Goal: Task Accomplishment & Management: Use online tool/utility

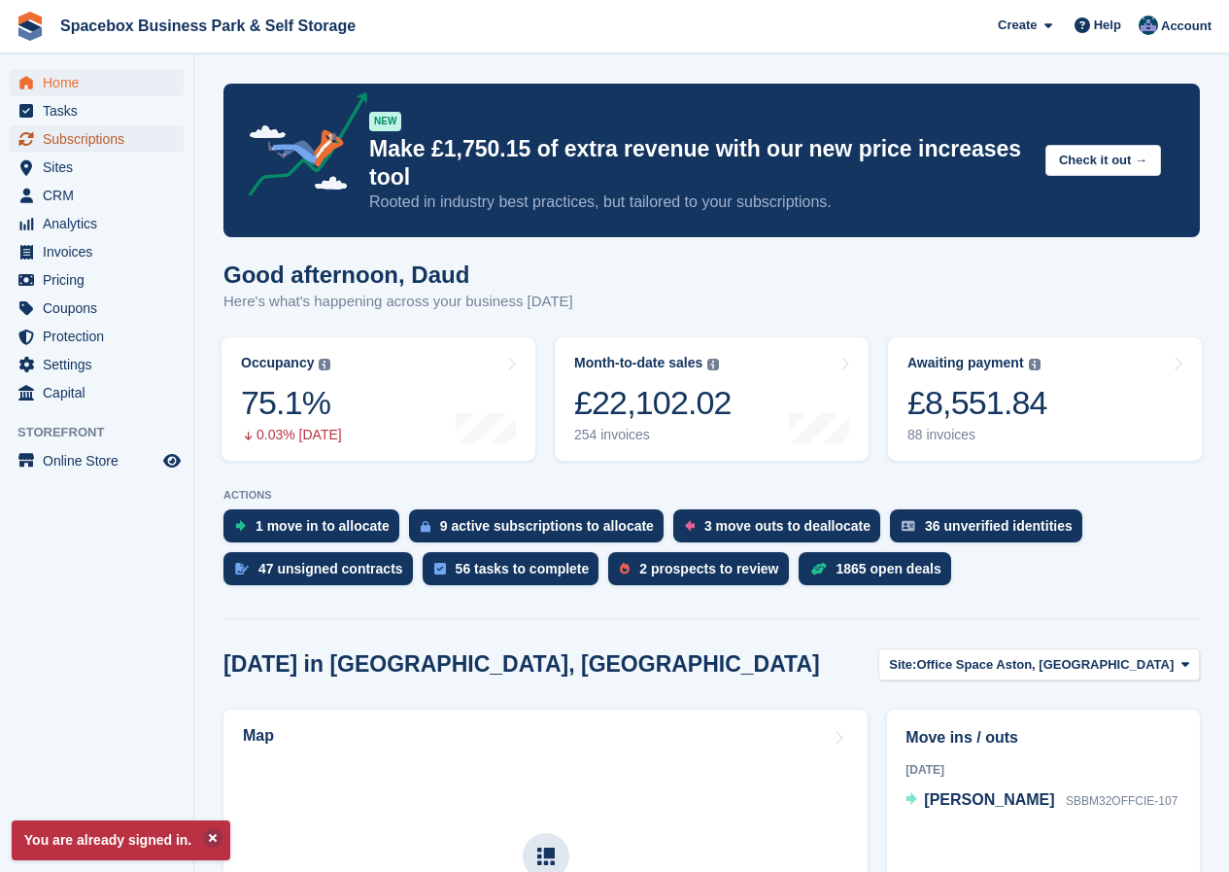
click at [83, 141] on span "Subscriptions" at bounding box center [101, 138] width 117 height 27
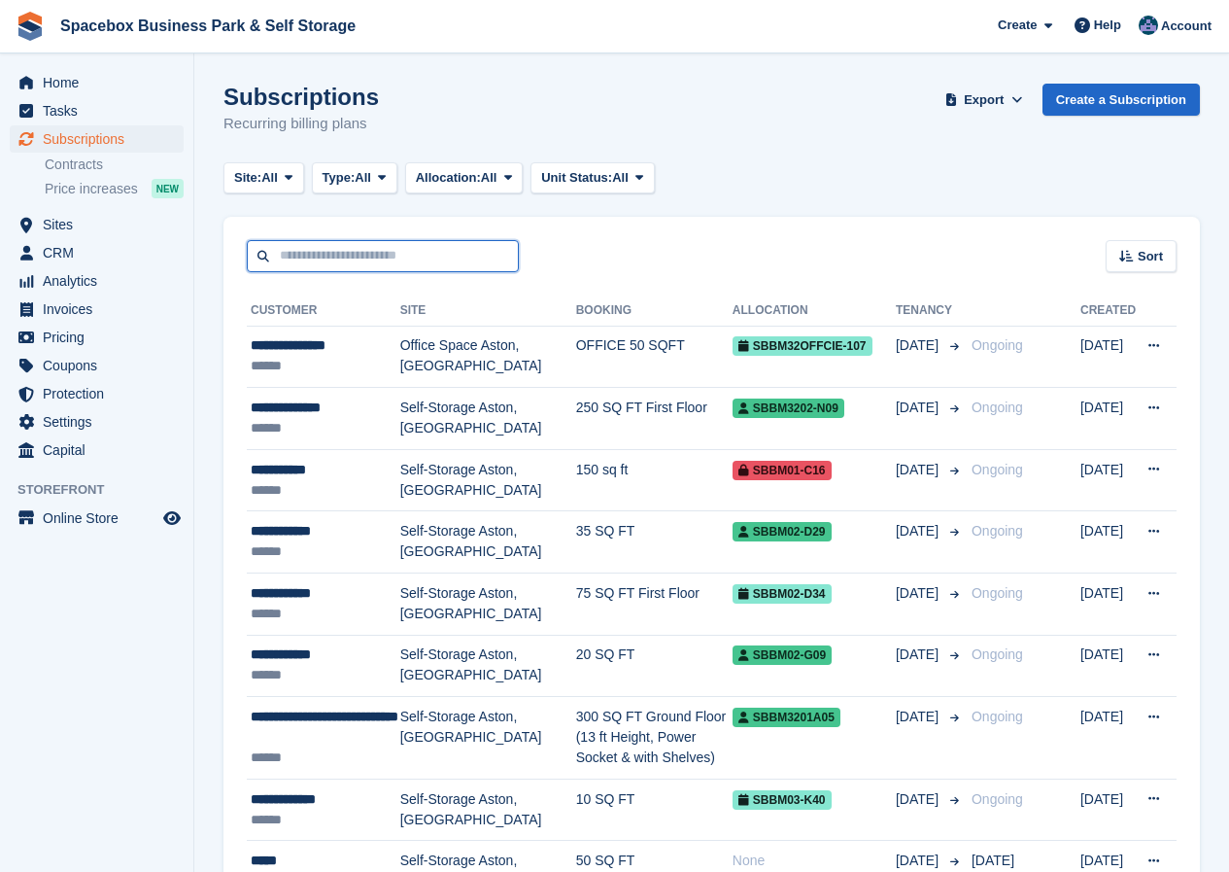
click at [312, 262] on input "text" at bounding box center [383, 256] width 272 height 32
click at [62, 110] on span "Tasks" at bounding box center [101, 110] width 117 height 27
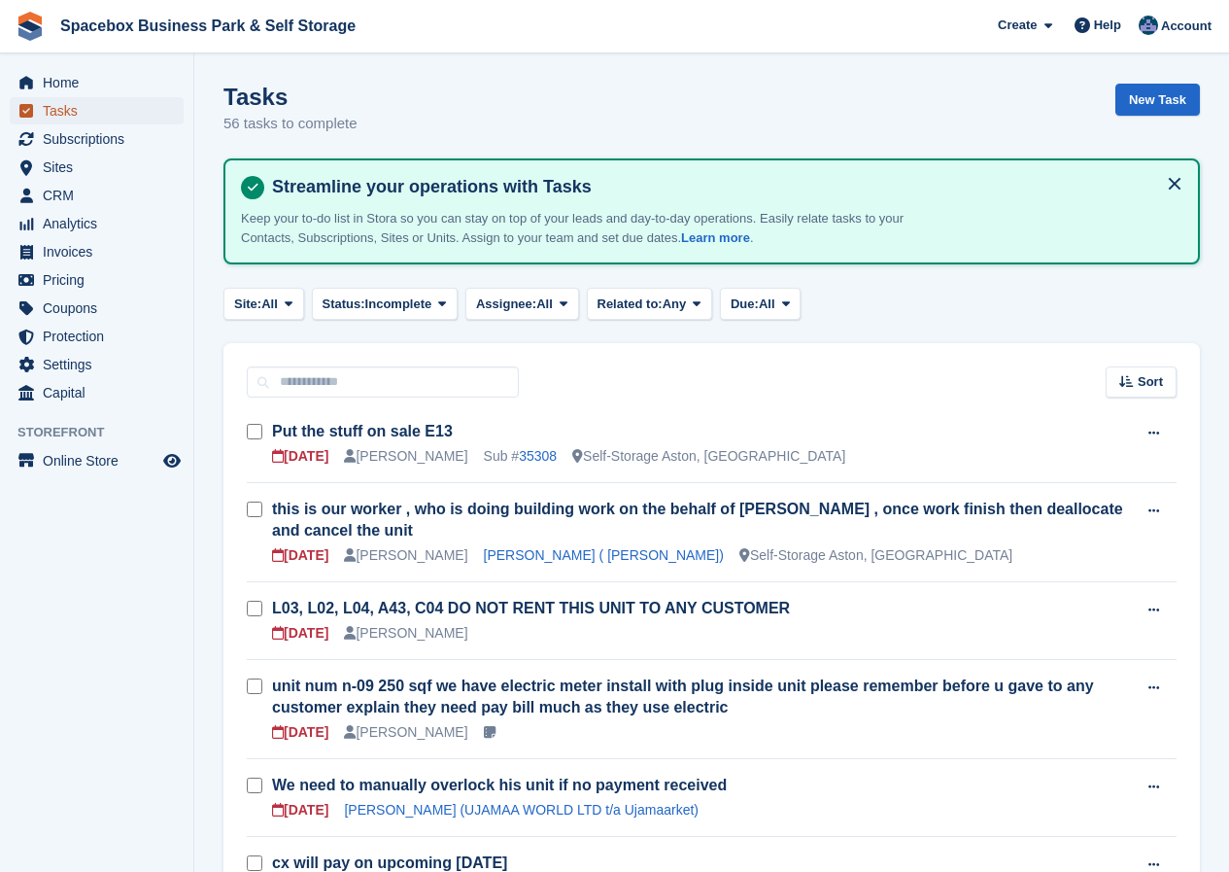
click at [65, 112] on span "Tasks" at bounding box center [101, 110] width 117 height 27
click at [571, 303] on span at bounding box center [564, 303] width 16 height 16
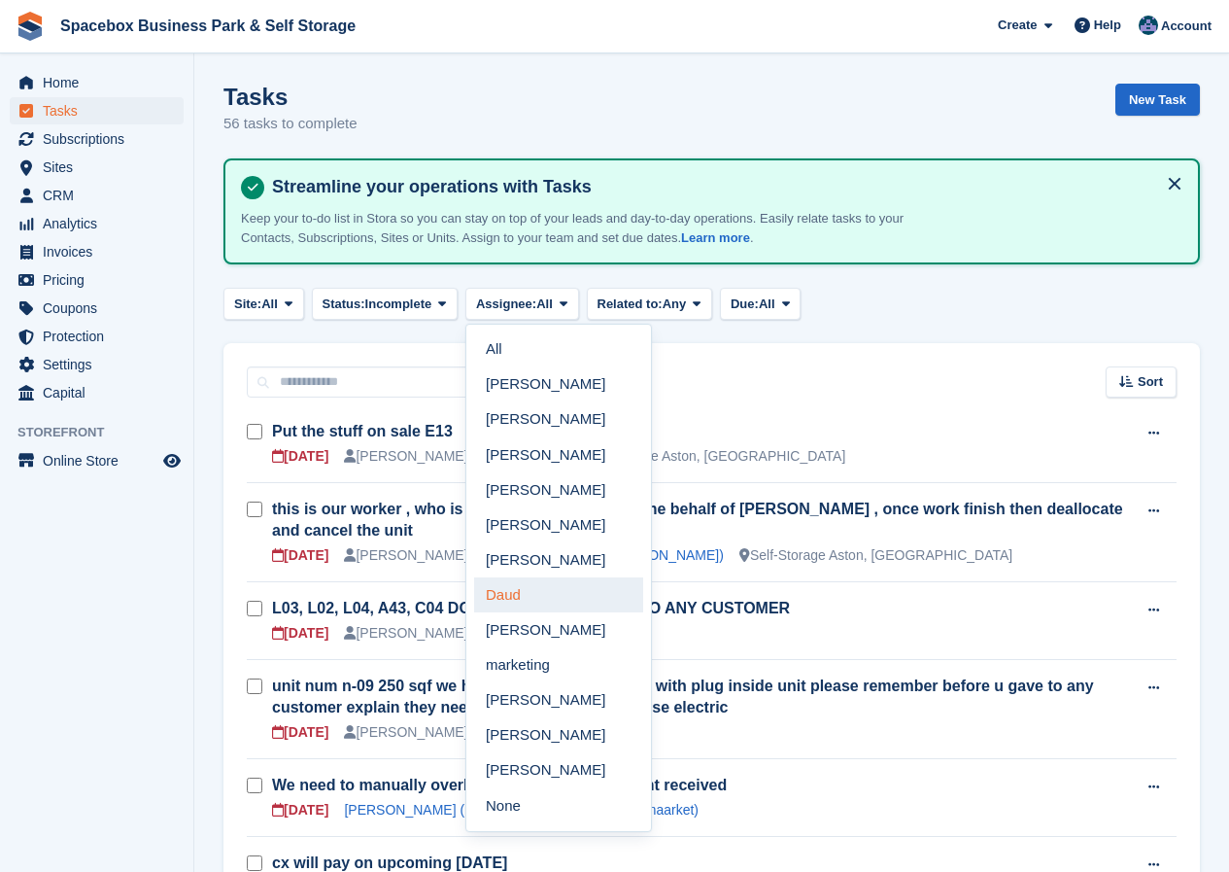
click at [513, 599] on link "Daud" at bounding box center [558, 594] width 169 height 35
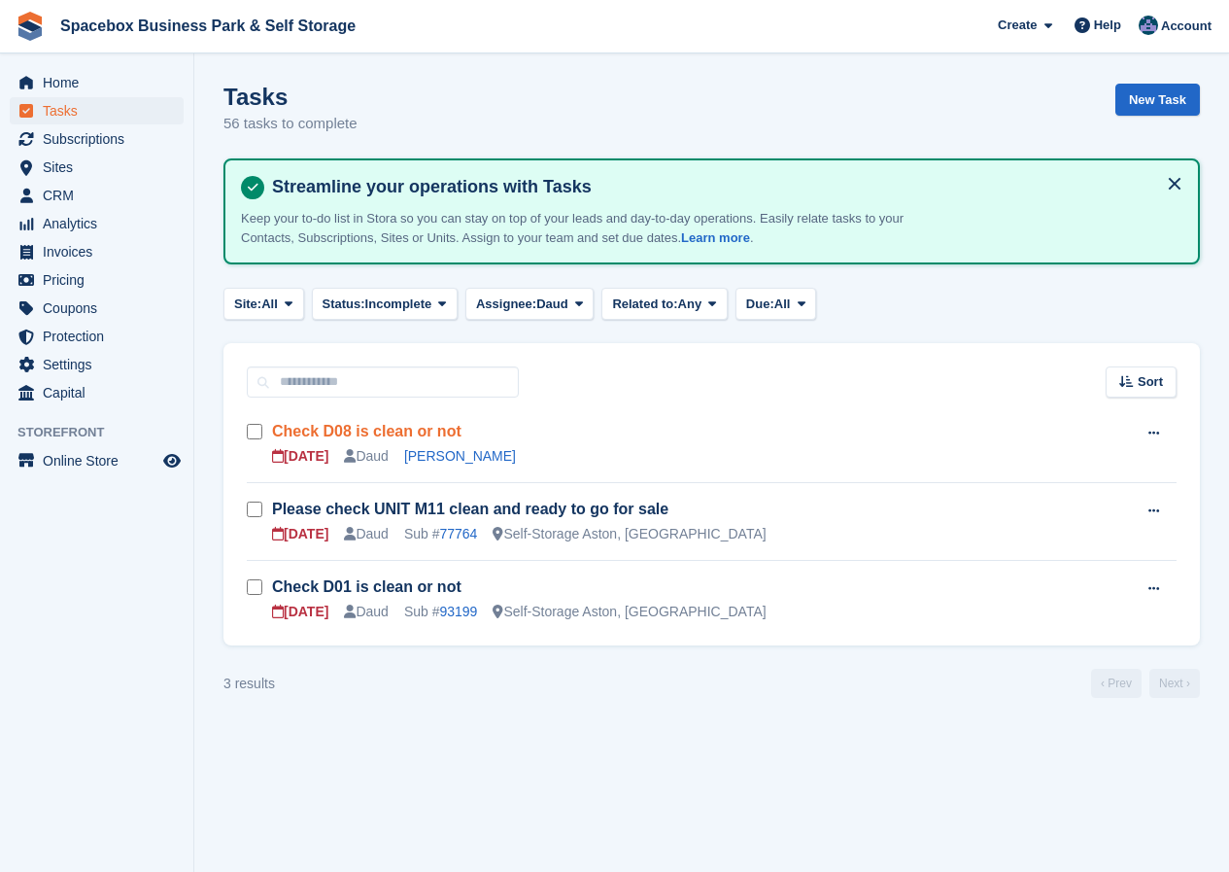
click at [373, 430] on link "Check D08 is clean or not" at bounding box center [366, 431] width 189 height 17
click at [454, 453] on link "Lynette Marie Halliday" at bounding box center [460, 456] width 112 height 16
click at [460, 533] on link "77764" at bounding box center [458, 534] width 38 height 16
click at [469, 608] on link "93199" at bounding box center [458, 611] width 38 height 16
